Goal: Task Accomplishment & Management: Manage account settings

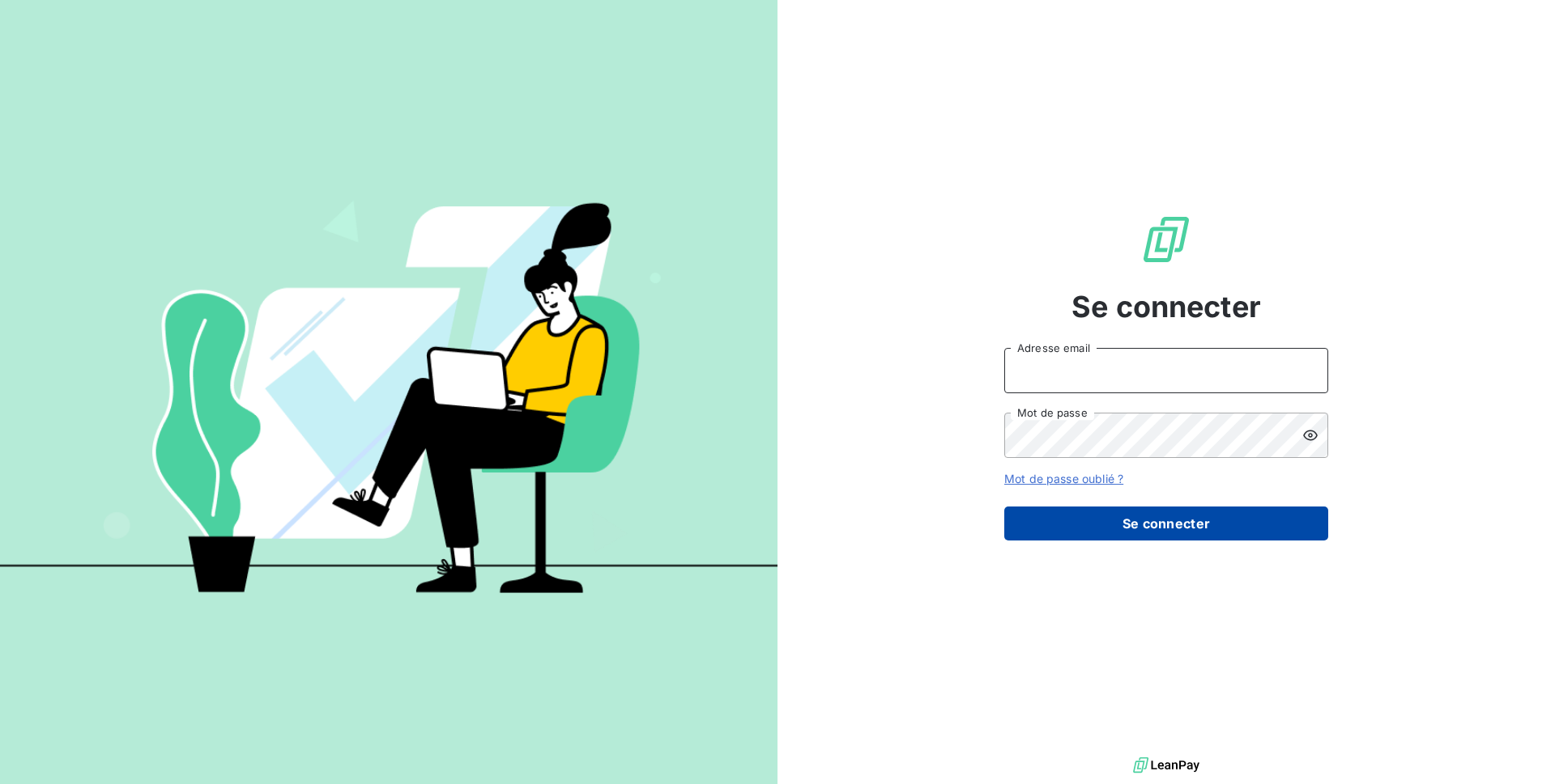
type input "[EMAIL_ADDRESS][DOMAIN_NAME]"
click at [1238, 523] on button "Se connecter" at bounding box center [1166, 524] width 324 height 34
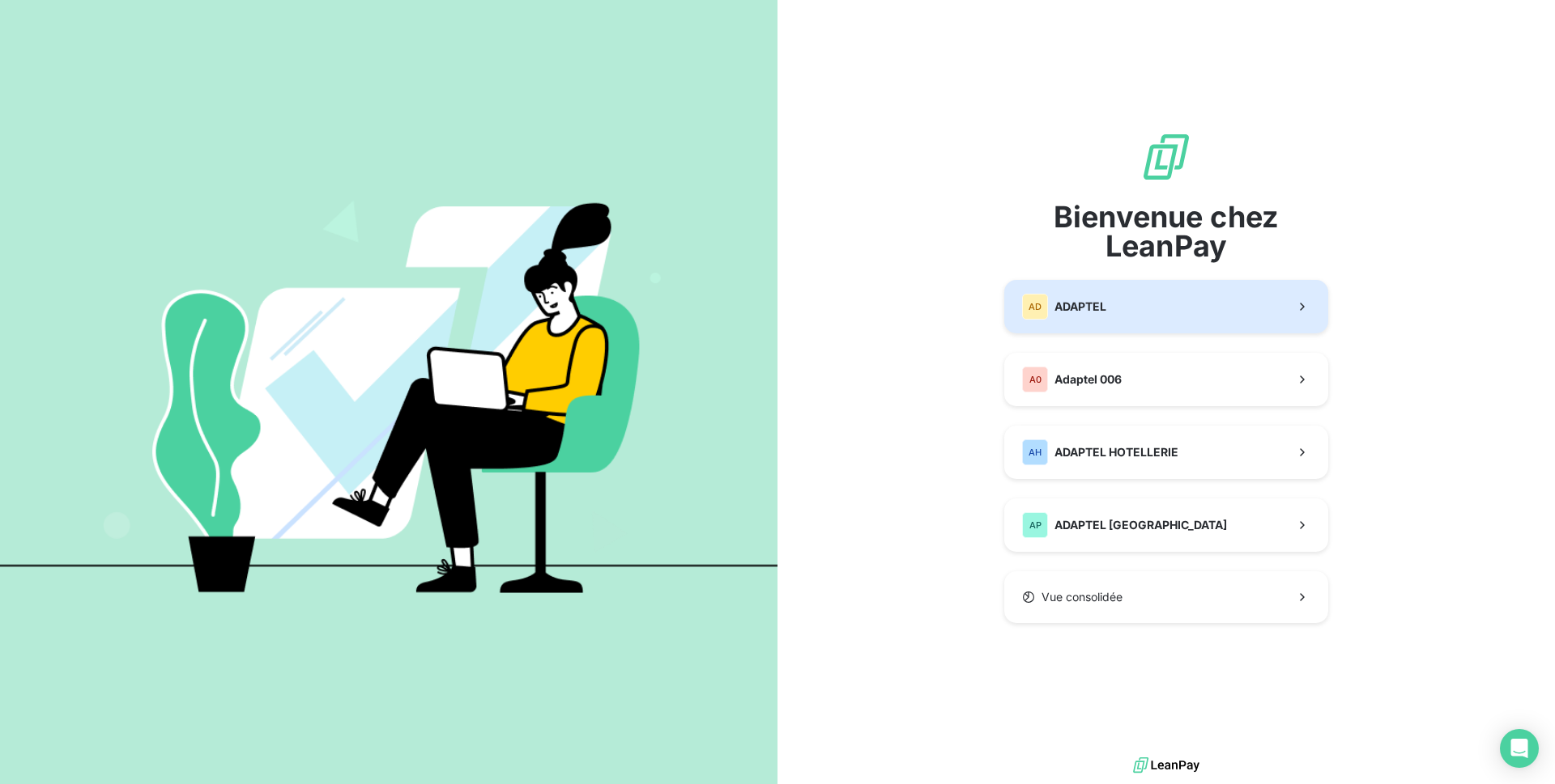
click at [1219, 320] on button "AD ADAPTEL" at bounding box center [1166, 307] width 324 height 53
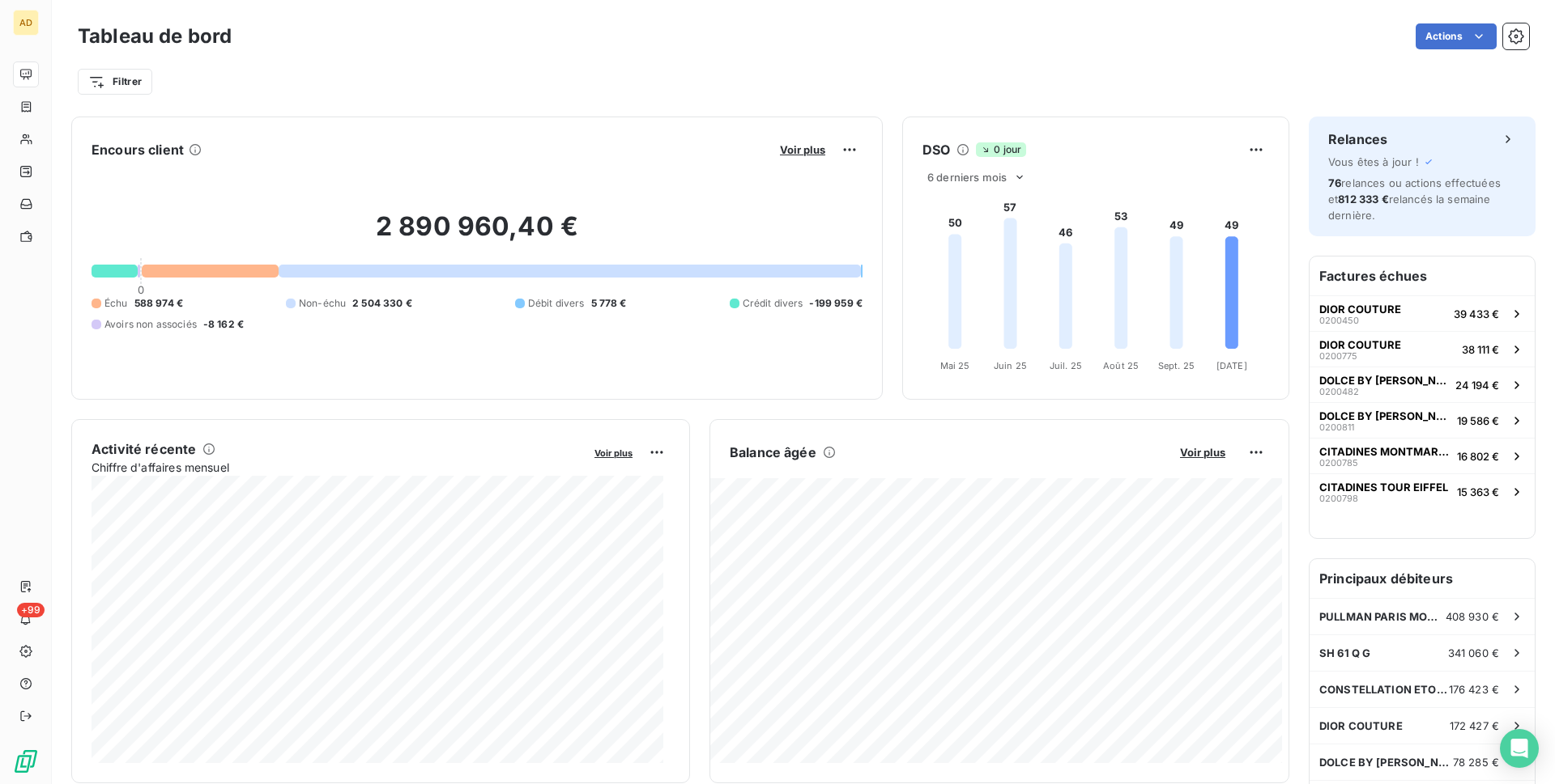
click at [1218, 89] on div "Filtrer" at bounding box center [803, 81] width 1451 height 31
click at [291, 35] on div "Actions" at bounding box center [890, 36] width 1278 height 26
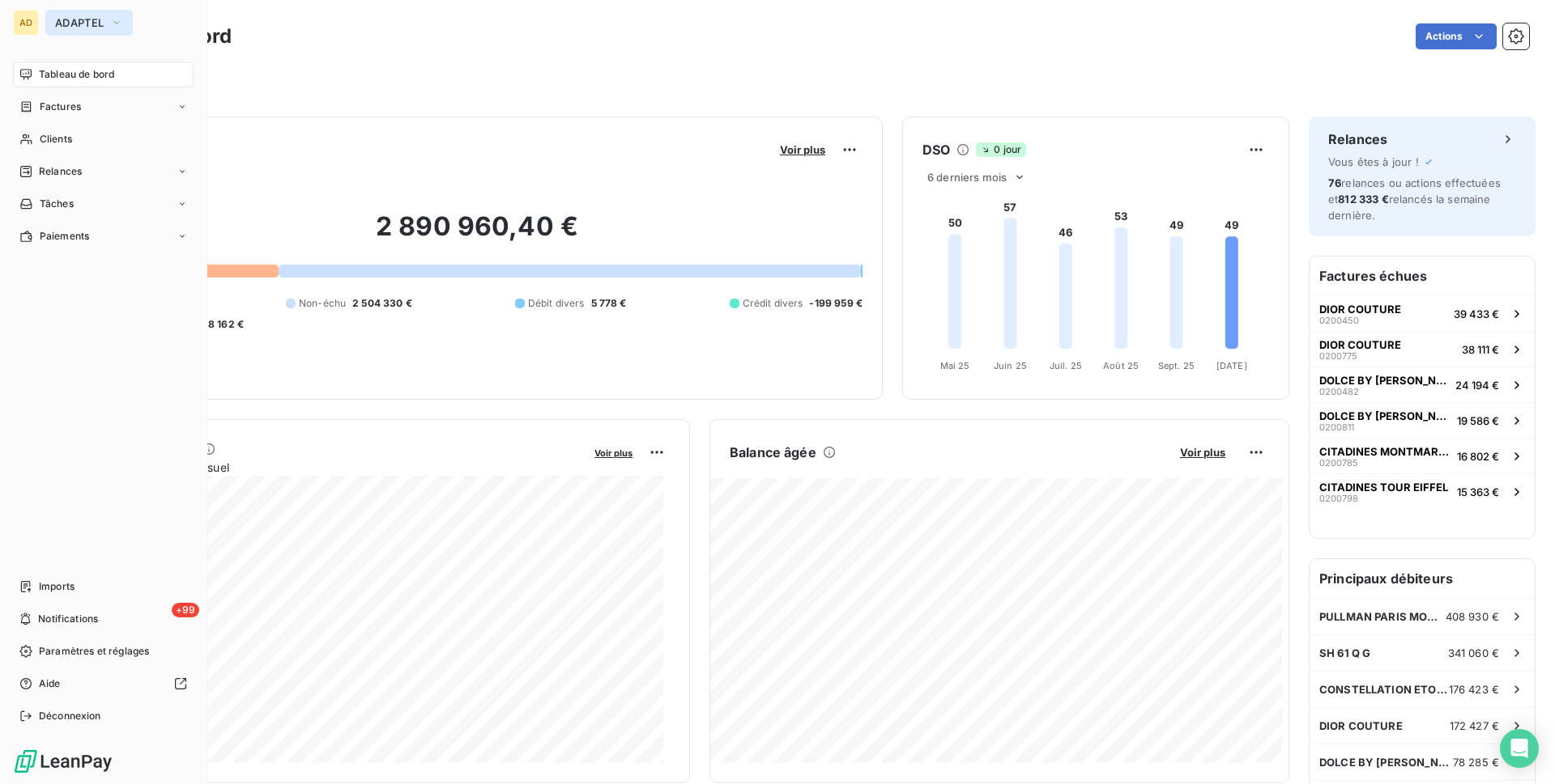
click at [90, 14] on button "ADAPTEL" at bounding box center [89, 23] width 88 height 26
click at [111, 13] on button "ADAPTEL" at bounding box center [89, 23] width 88 height 26
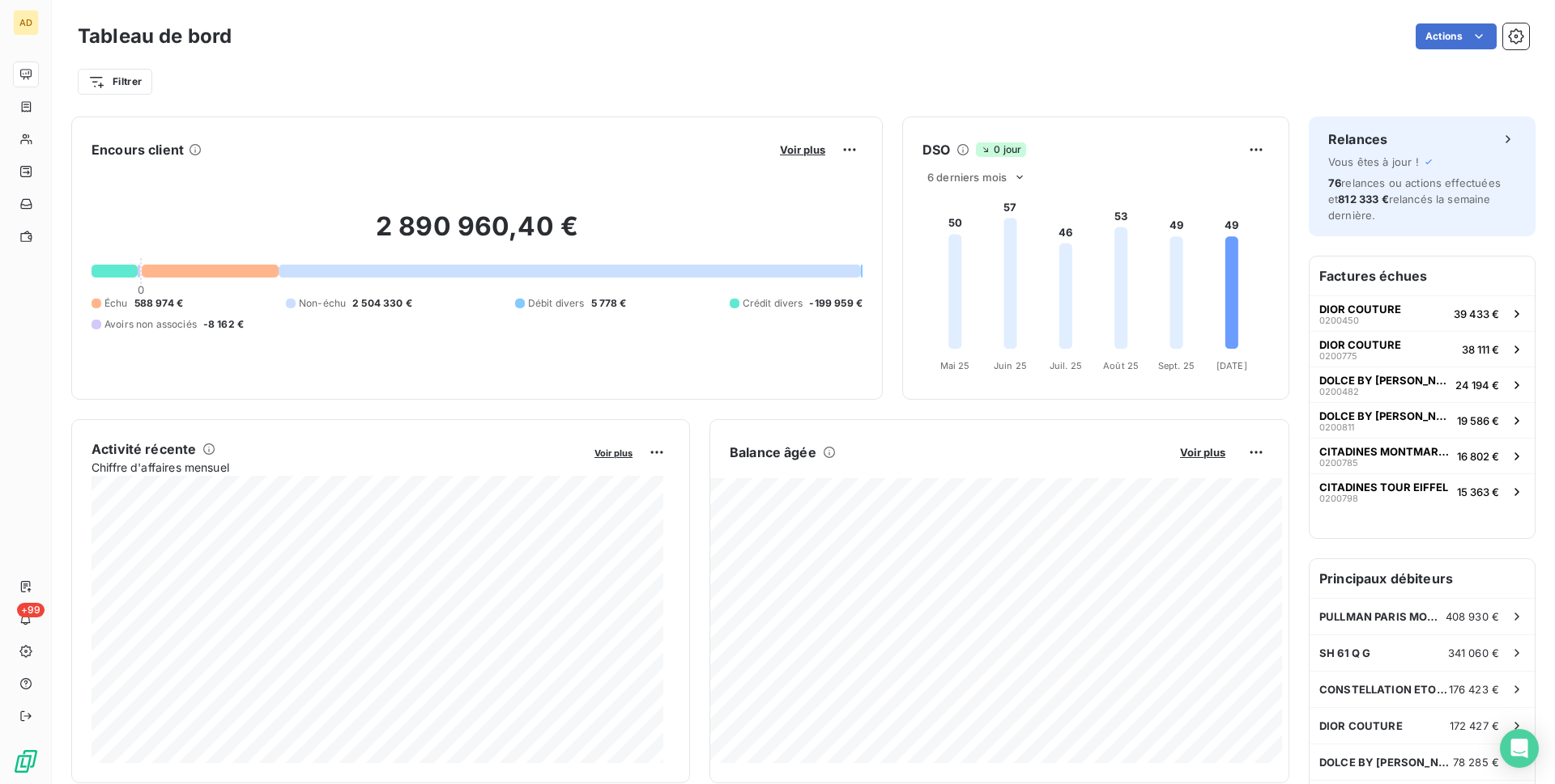
click at [1353, 56] on div "Filtrer" at bounding box center [803, 75] width 1451 height 43
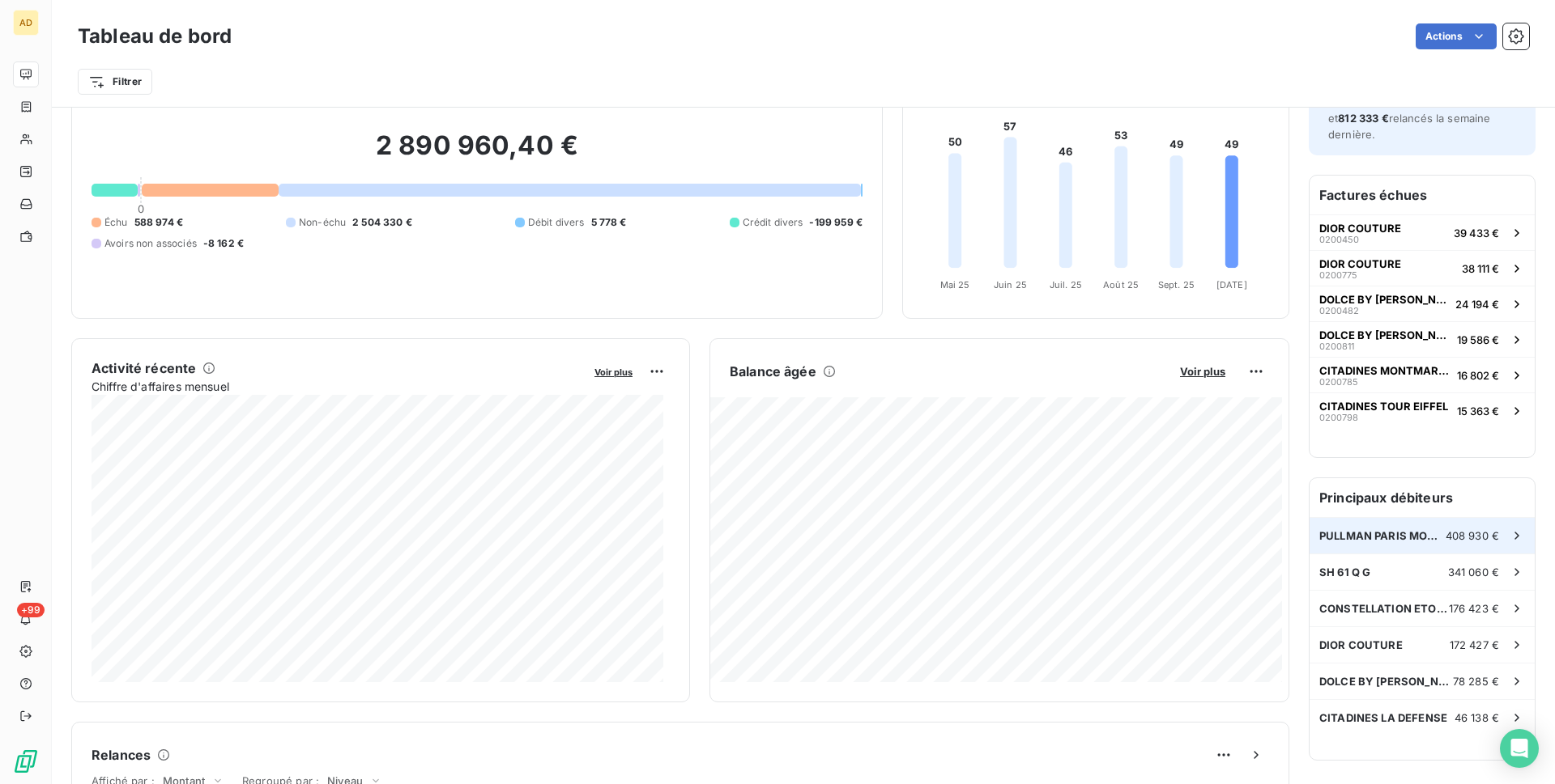
click at [1387, 540] on span "PULLMAN PARIS MONTPARNASSE" at bounding box center [1382, 535] width 127 height 13
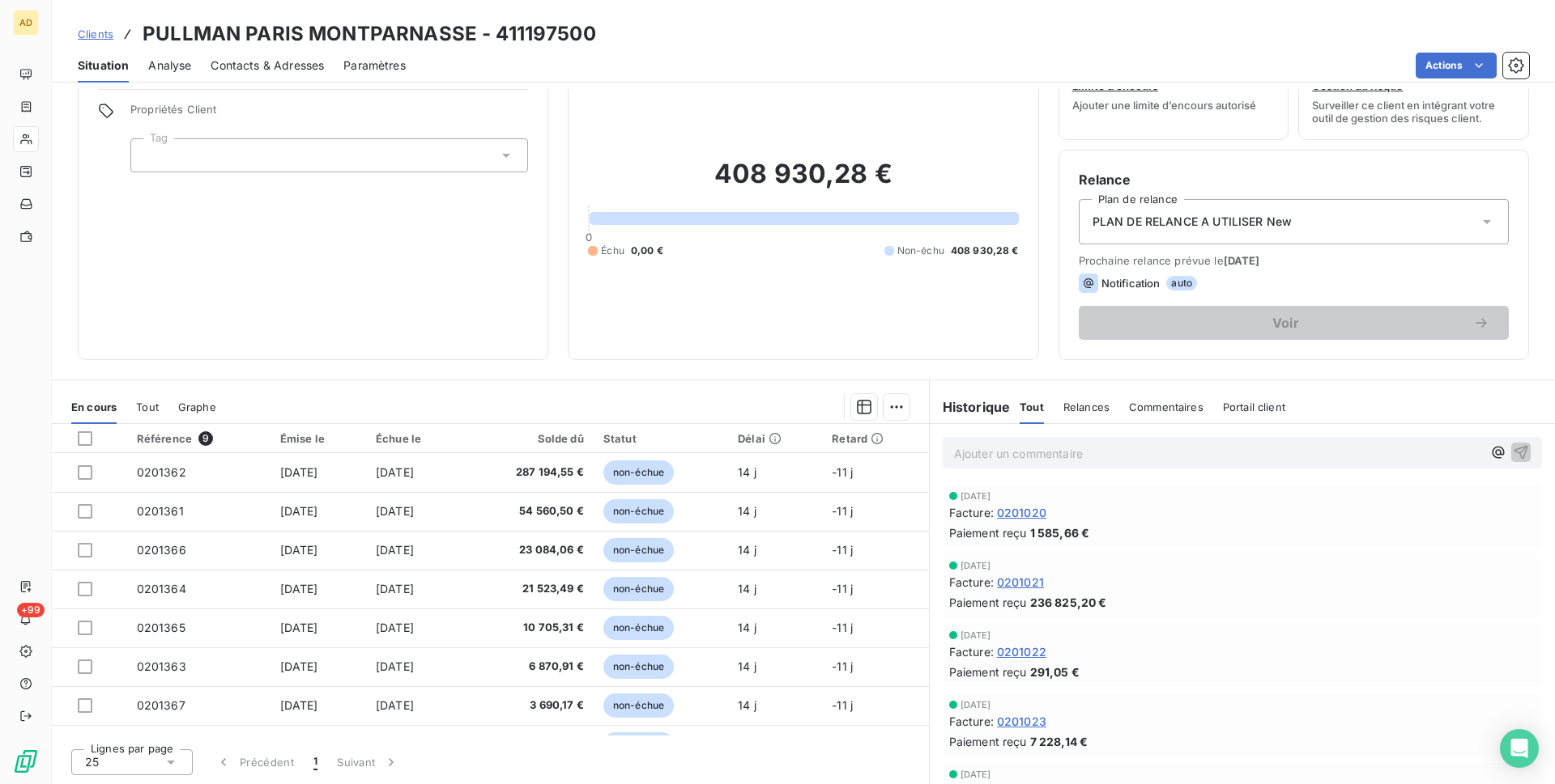
scroll to position [68, 0]
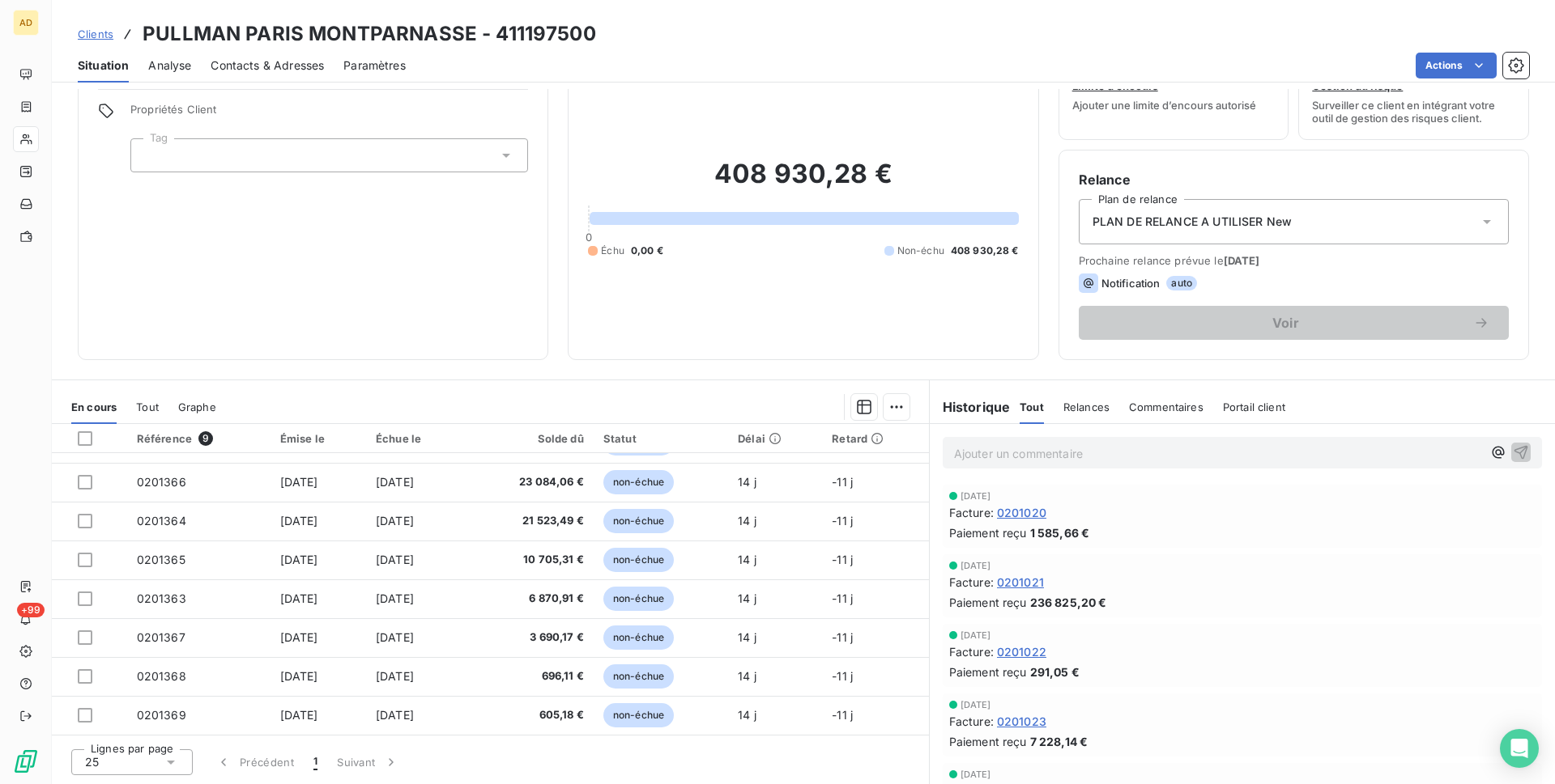
click at [407, 372] on div "Informations client Propriétés Client Tag Encours client 408 930,28 € 0 Échu 0,…" at bounding box center [802, 436] width 1503 height 695
click at [429, 397] on div at bounding box center [573, 407] width 674 height 26
click at [878, 52] on div "Actions" at bounding box center [977, 65] width 1104 height 26
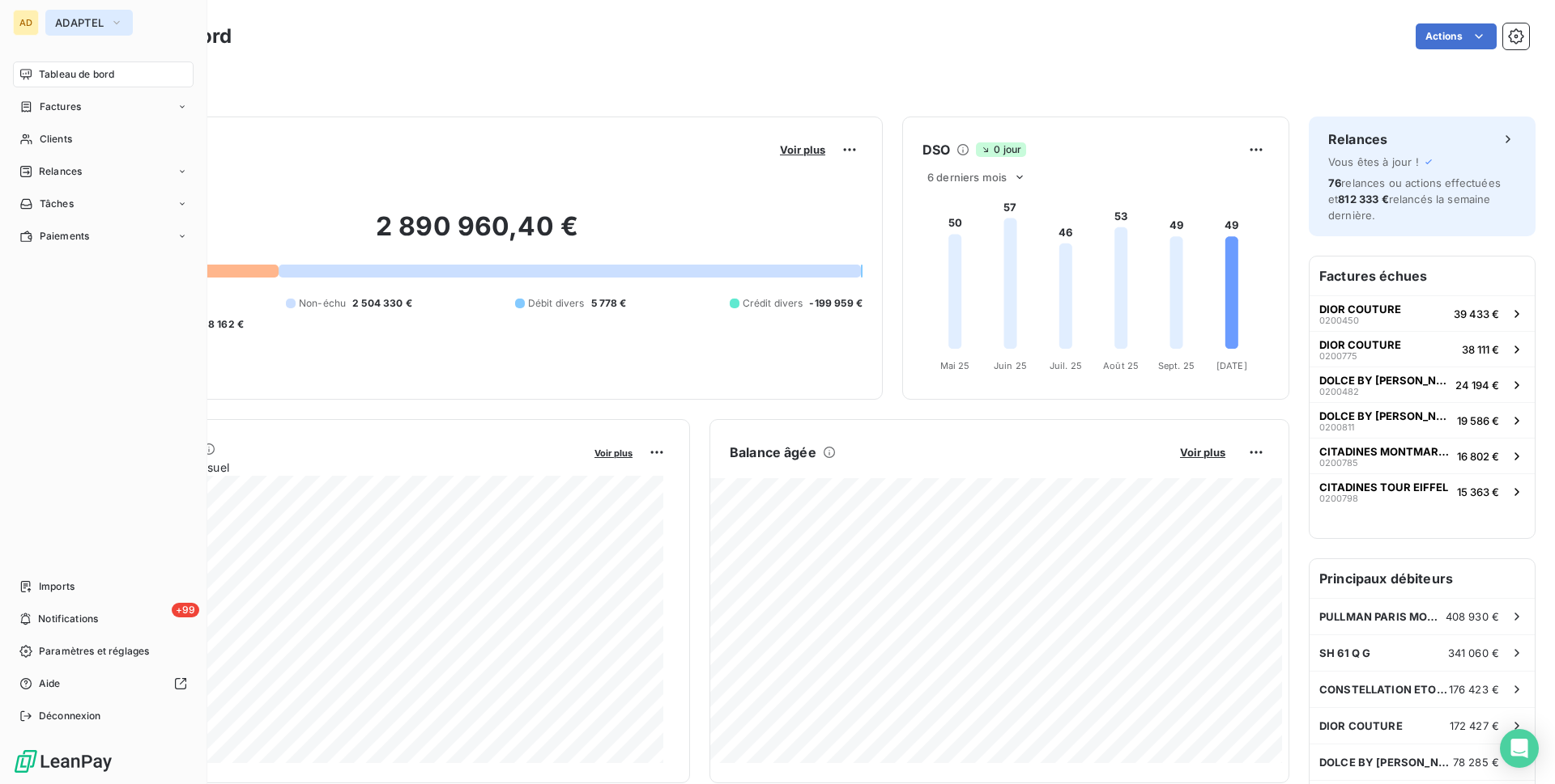
click at [112, 32] on button "ADAPTEL" at bounding box center [89, 23] width 88 height 26
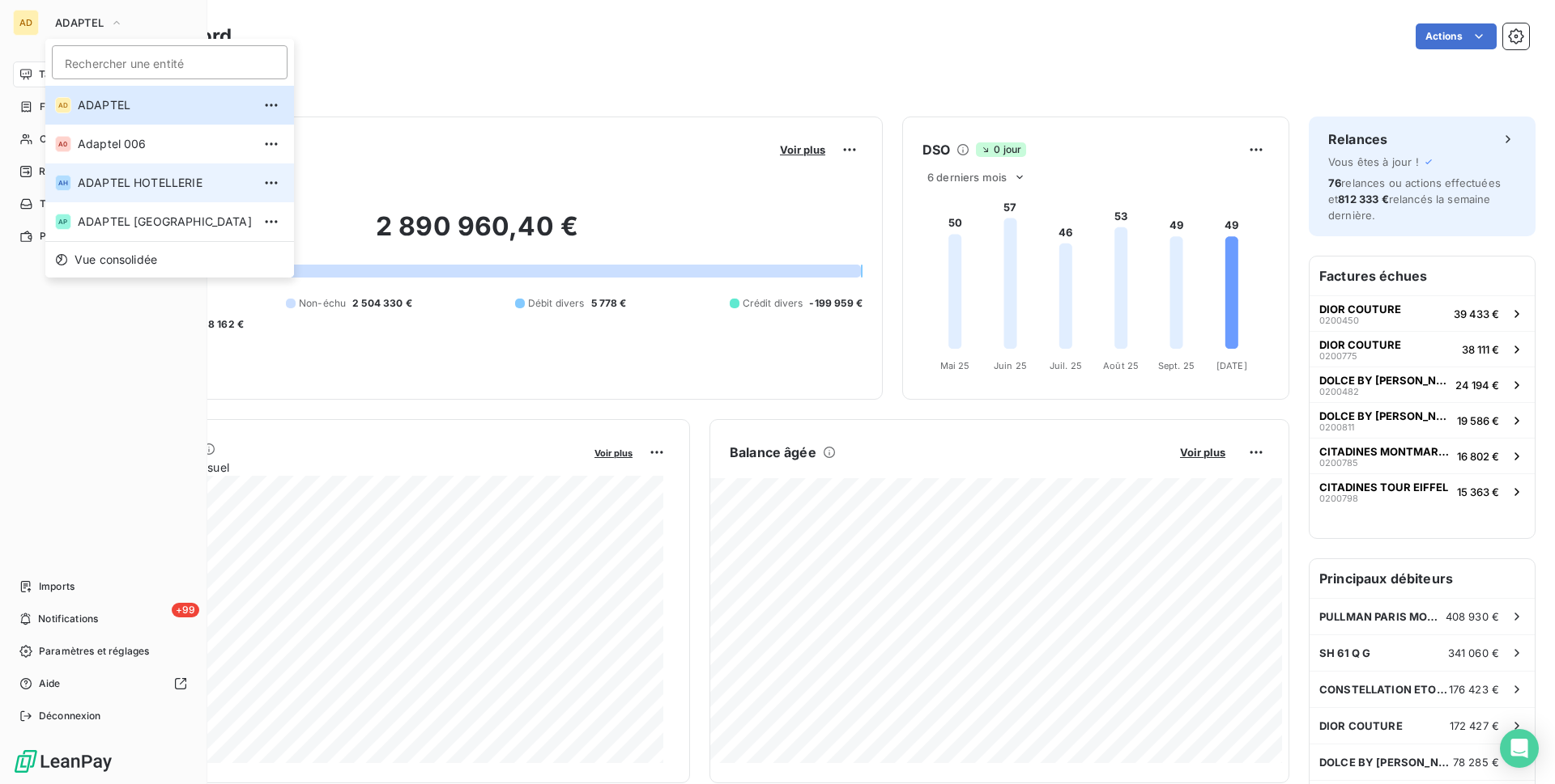
click at [158, 185] on span "ADAPTEL HOTELLERIE" at bounding box center [165, 183] width 174 height 16
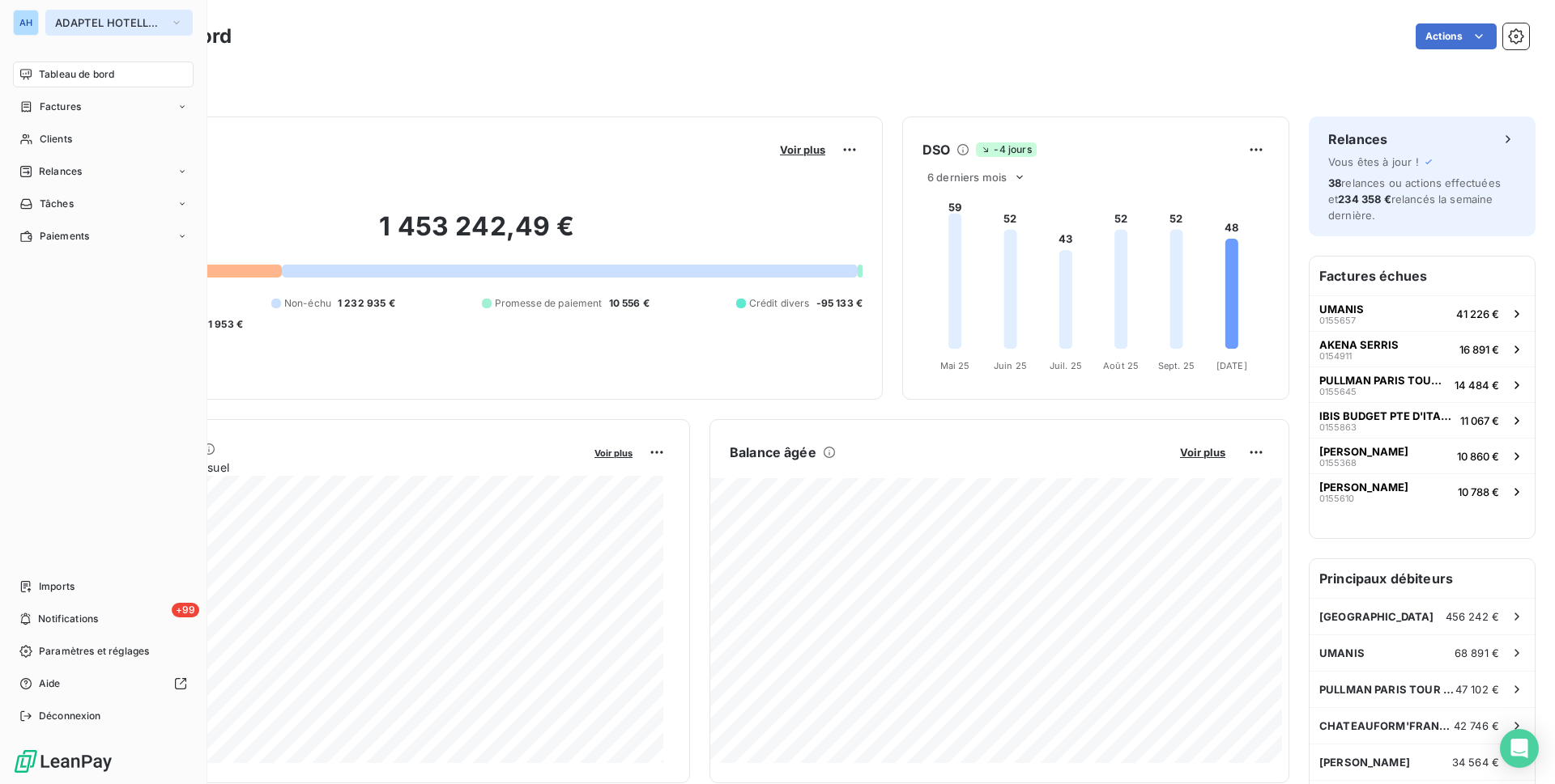
click at [152, 23] on span "ADAPTEL HOTELLERIE" at bounding box center [109, 23] width 109 height 13
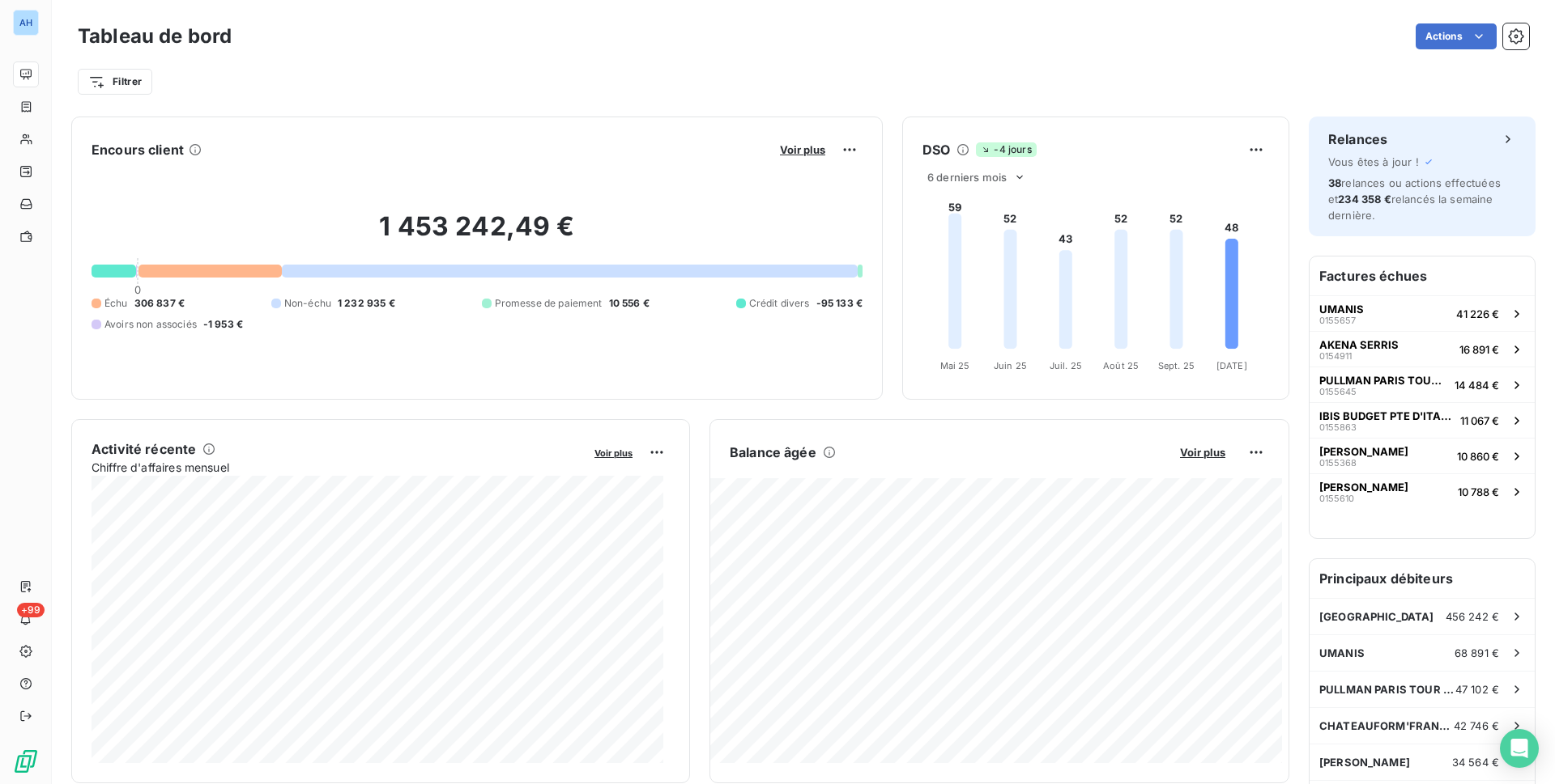
click at [590, 45] on div "Actions" at bounding box center [890, 36] width 1278 height 26
click at [1056, 61] on div "Filtrer" at bounding box center [803, 75] width 1451 height 43
click at [877, 57] on div "Filtrer" at bounding box center [803, 75] width 1451 height 43
